Goal: Navigation & Orientation: Find specific page/section

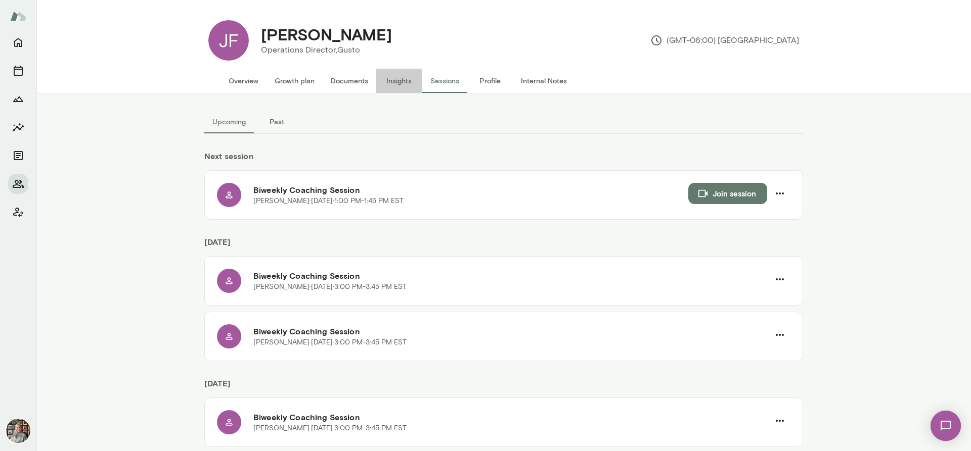
click at [395, 81] on button "Insights" at bounding box center [399, 81] width 46 height 24
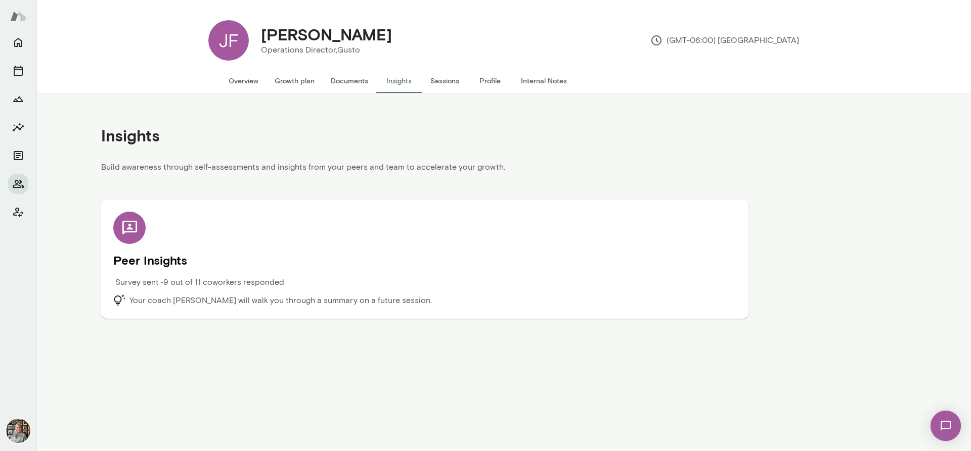
click at [300, 83] on button "Growth plan" at bounding box center [294, 81] width 56 height 24
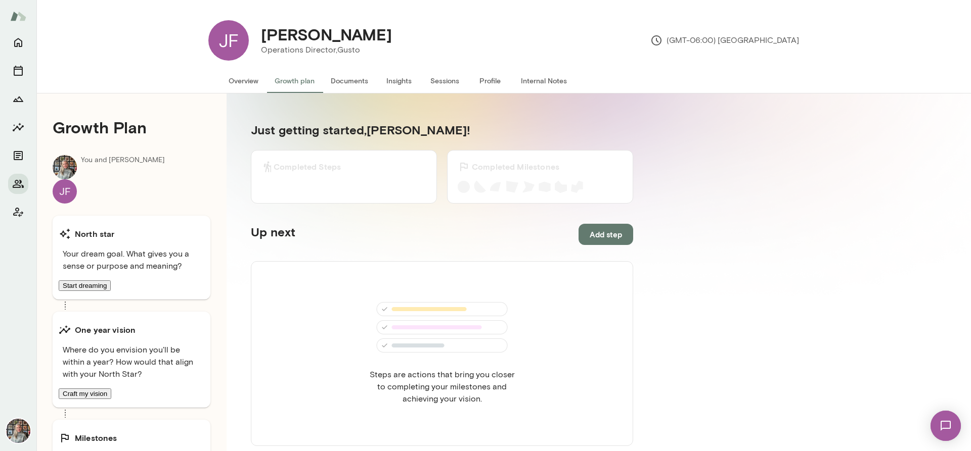
click at [329, 82] on button "Documents" at bounding box center [350, 81] width 54 height 24
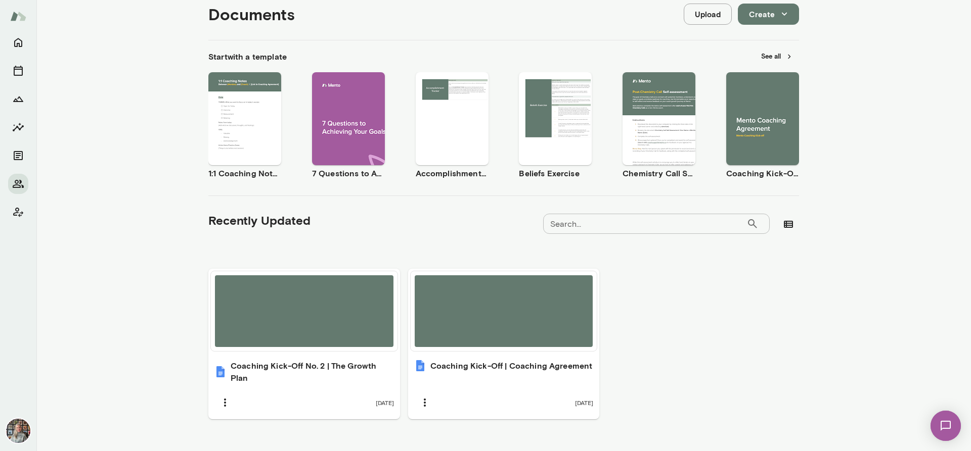
scroll to position [138, 0]
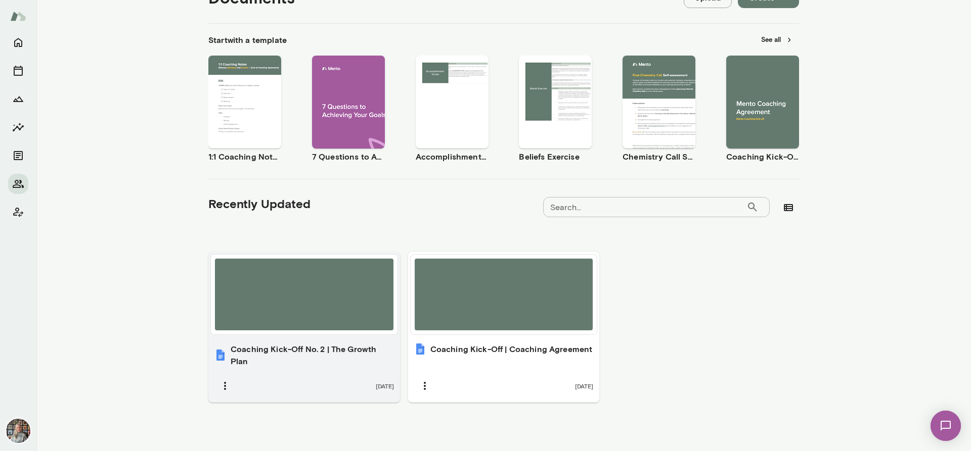
click at [277, 356] on h6 "Coaching Kick-Off No. 2 | The Growth Plan" at bounding box center [312, 355] width 163 height 24
